Goal: Task Accomplishment & Management: Use online tool/utility

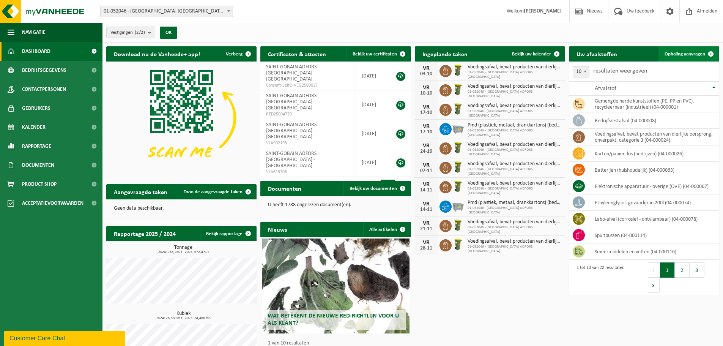
click at [683, 50] on link "Ophaling aanvragen" at bounding box center [689, 53] width 60 height 15
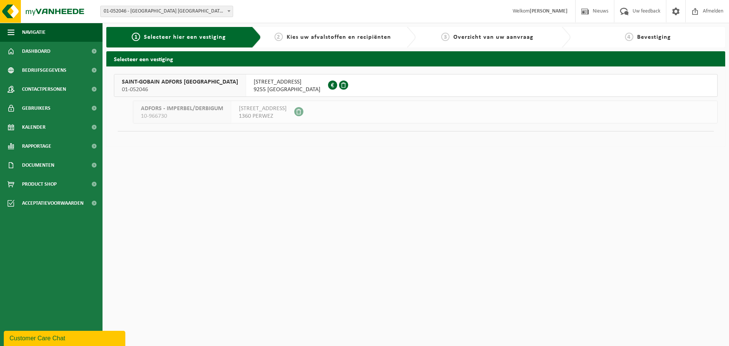
click at [189, 87] on span "01-052046" at bounding box center [180, 90] width 116 height 8
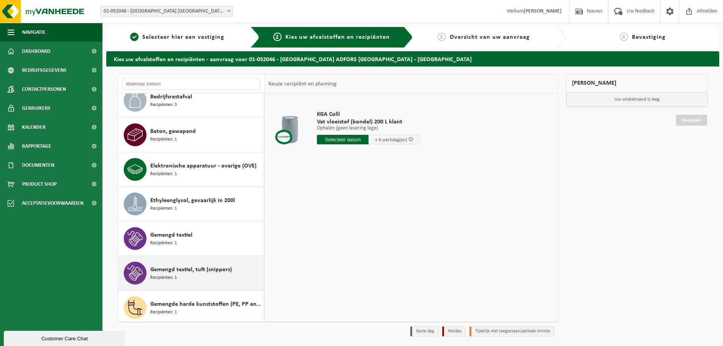
click at [196, 267] on span "Gemengd textiel, tuft (snippers)" at bounding box center [191, 269] width 82 height 9
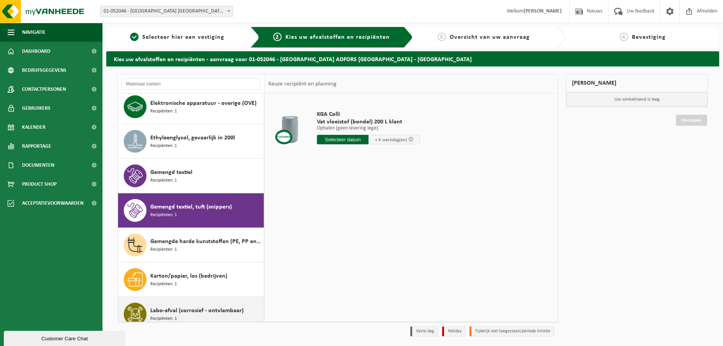
scroll to position [276, 0]
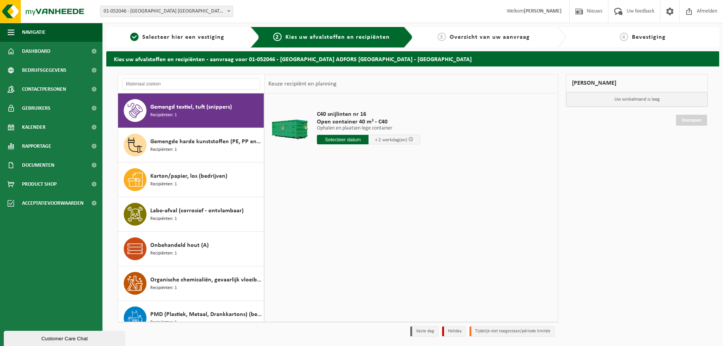
click at [353, 137] on input "text" at bounding box center [343, 139] width 52 height 9
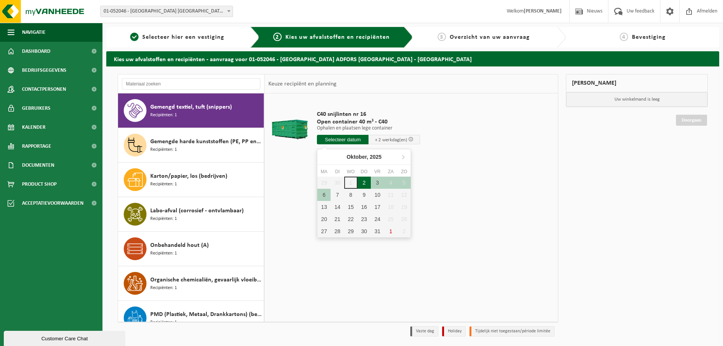
click at [363, 182] on div "2" at bounding box center [364, 183] width 13 height 12
type input "Van 2025-10-02"
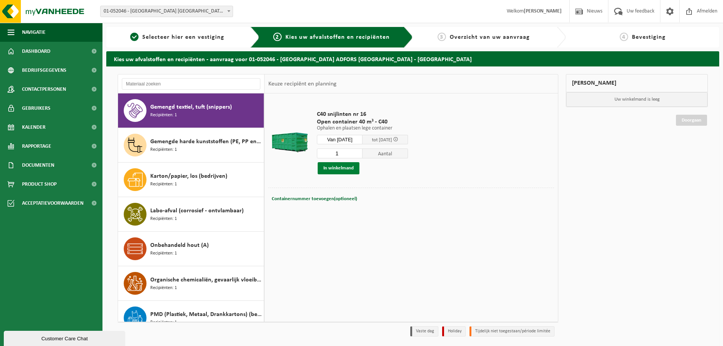
click at [343, 170] on button "In winkelmand" at bounding box center [339, 168] width 42 height 12
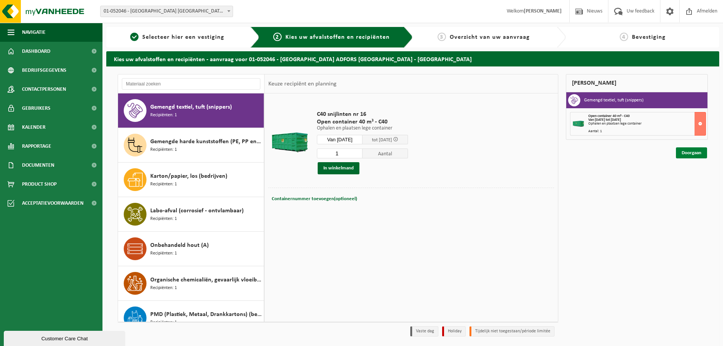
click at [687, 152] on link "Doorgaan" at bounding box center [691, 152] width 31 height 11
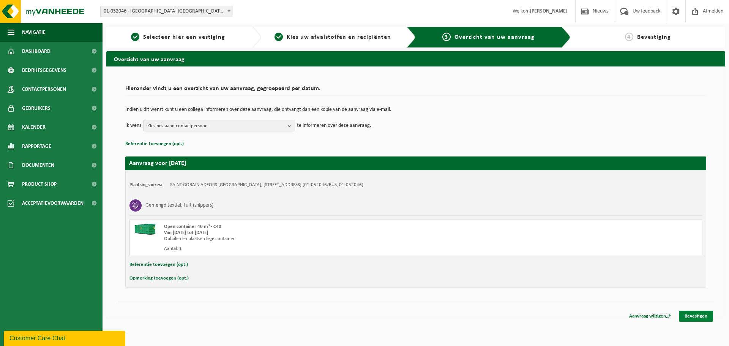
click at [701, 316] on link "Bevestigen" at bounding box center [696, 316] width 34 height 11
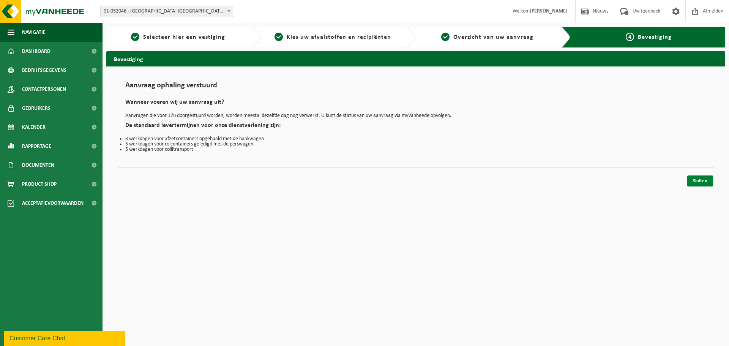
click at [694, 181] on link "Sluiten" at bounding box center [700, 180] width 26 height 11
